Goal: Check status

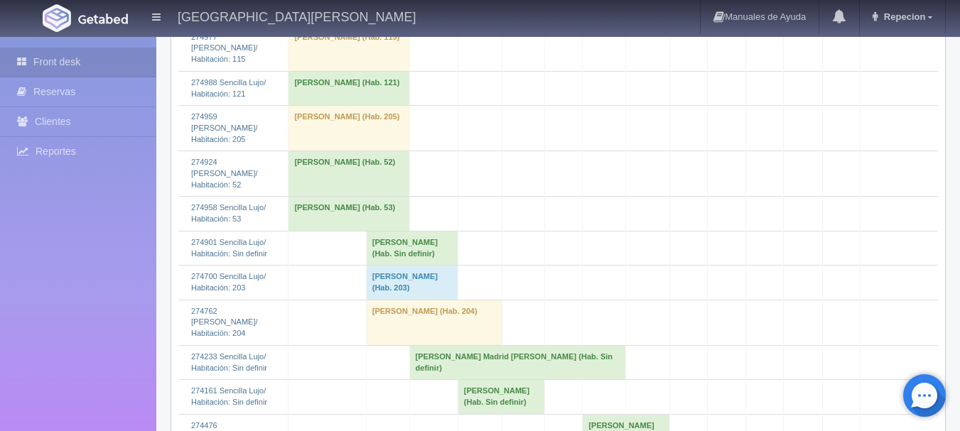
scroll to position [1705, 0]
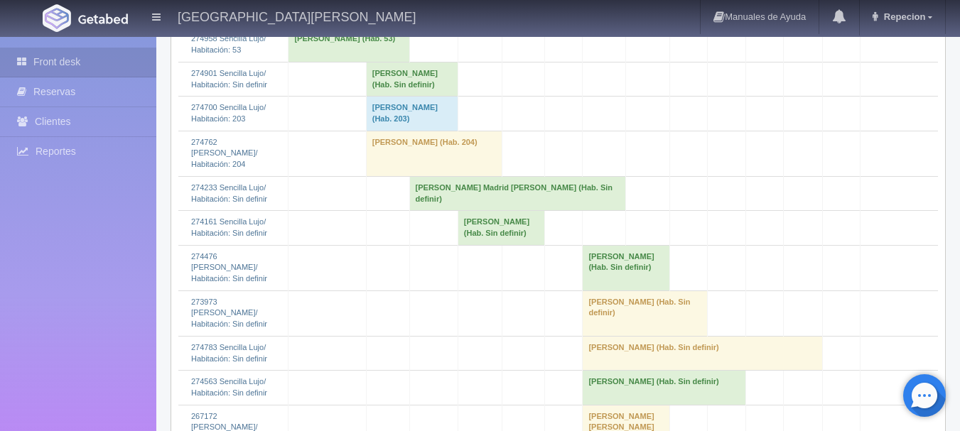
click at [369, 96] on td "[PERSON_NAME] (Hab. Sin definir)" at bounding box center [412, 79] width 92 height 34
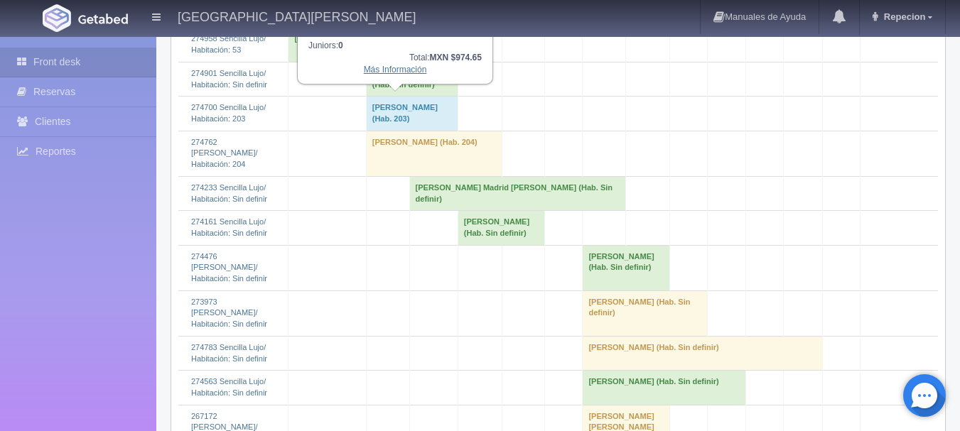
click at [391, 72] on link "Más Información" at bounding box center [395, 70] width 63 height 10
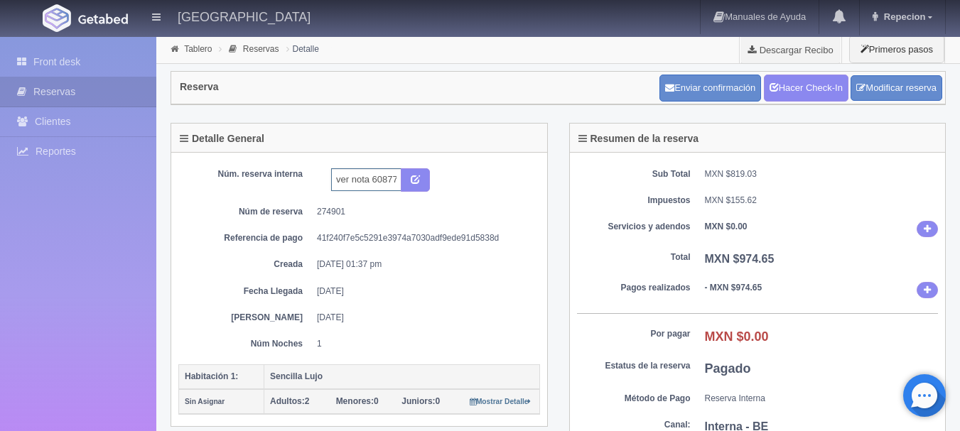
click at [399, 189] on input "ver nota 6087735651 booking" at bounding box center [366, 179] width 70 height 23
click at [399, 183] on input "ver nota 6087735651 booking" at bounding box center [366, 179] width 70 height 23
drag, startPoint x: 397, startPoint y: 180, endPoint x: 405, endPoint y: 200, distance: 20.7
click at [397, 180] on input "ver nota 6087735651 booking" at bounding box center [366, 179] width 70 height 23
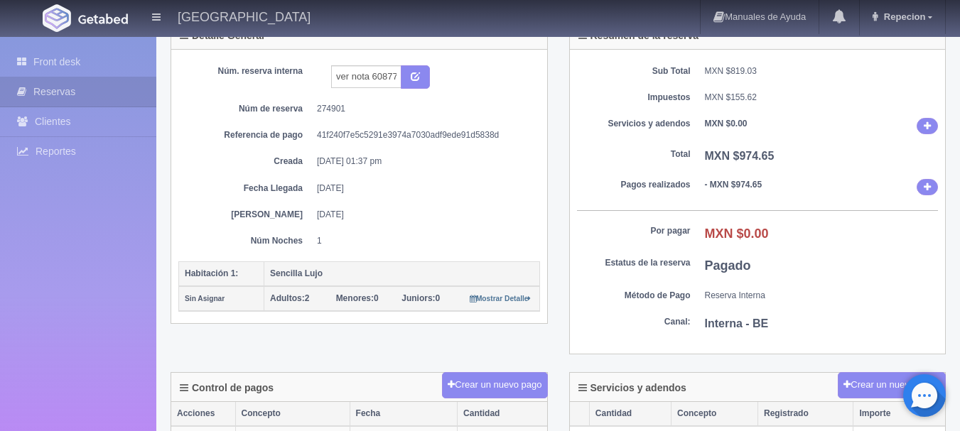
scroll to position [71, 0]
